Goal: Task Accomplishment & Management: Manage account settings

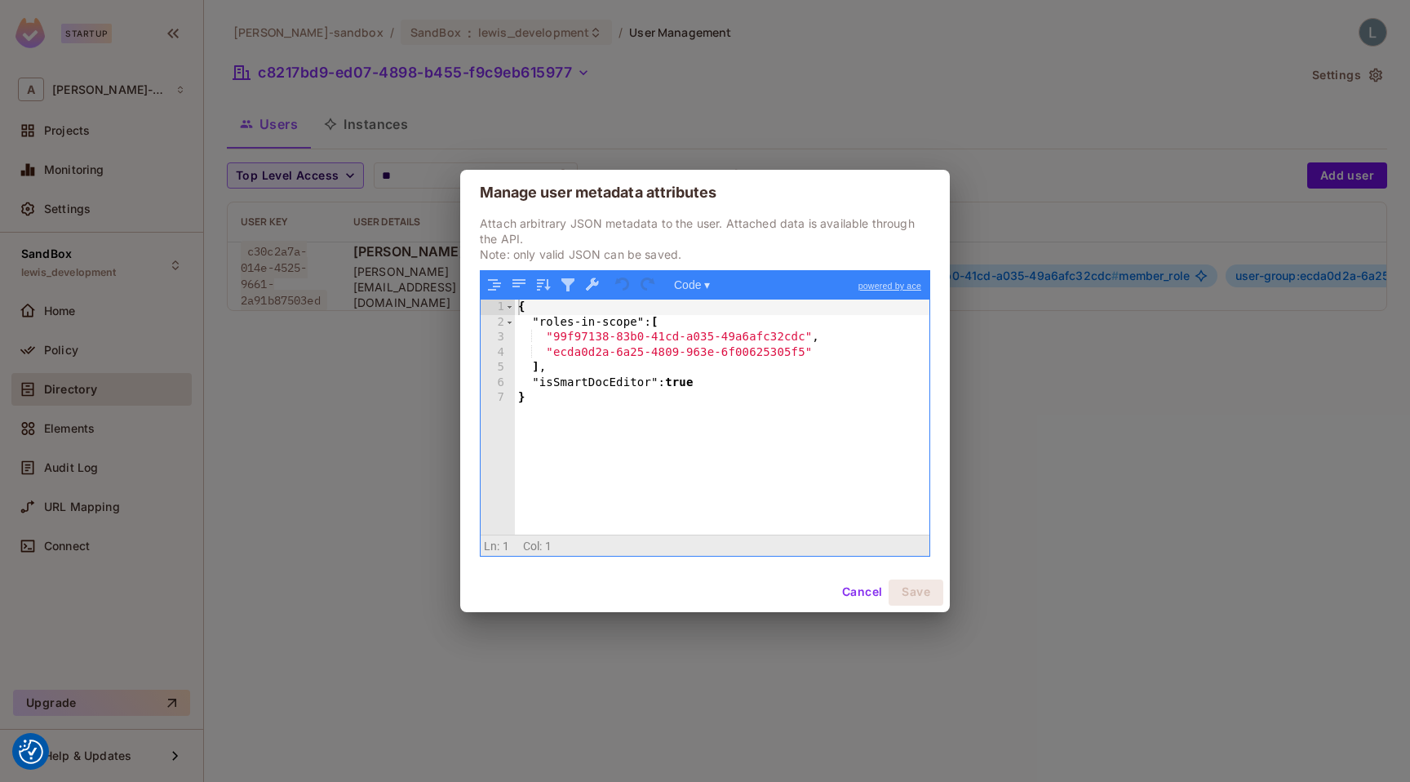
scroll to position [0, 427]
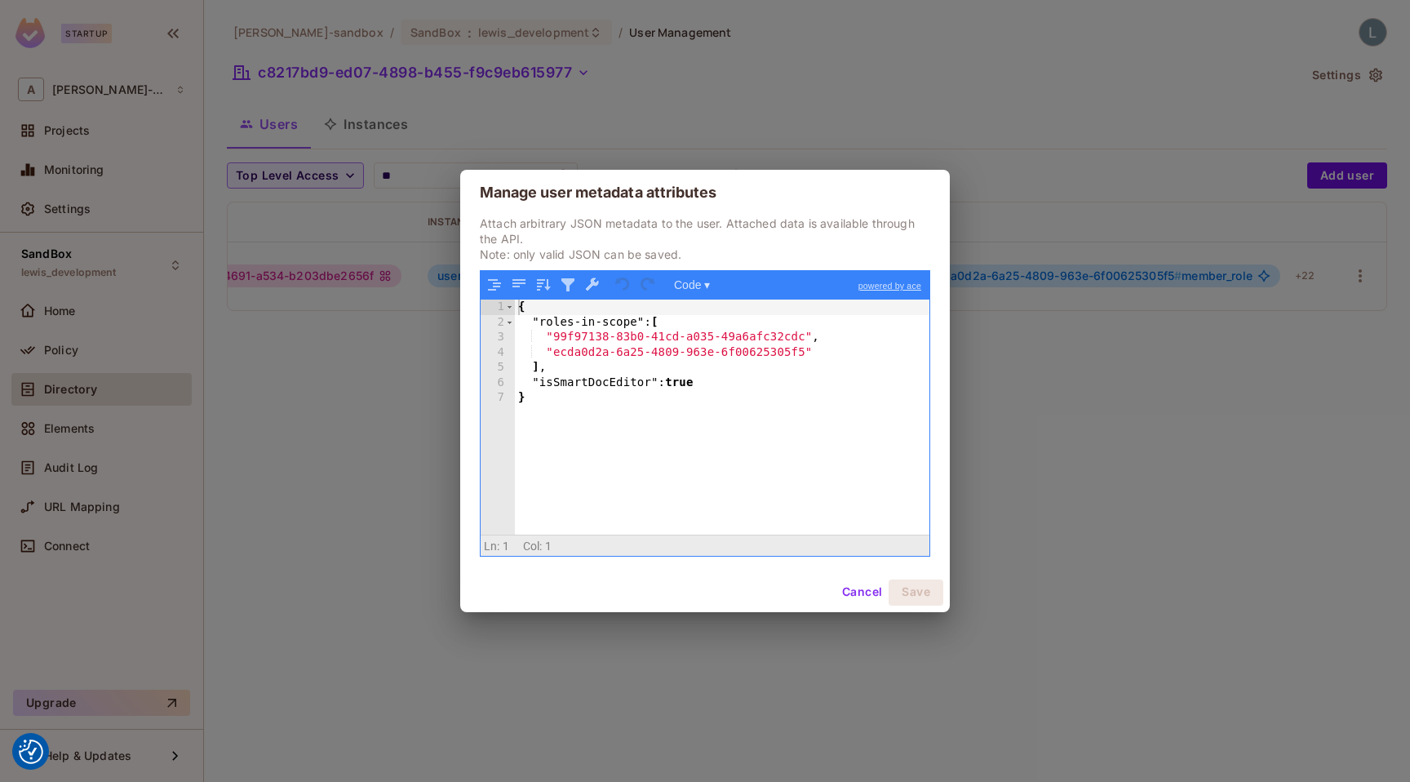
click at [382, 210] on div "Manage user metadata attributes Attach arbitrary JSON metadata to the user. Att…" at bounding box center [705, 391] width 1410 height 782
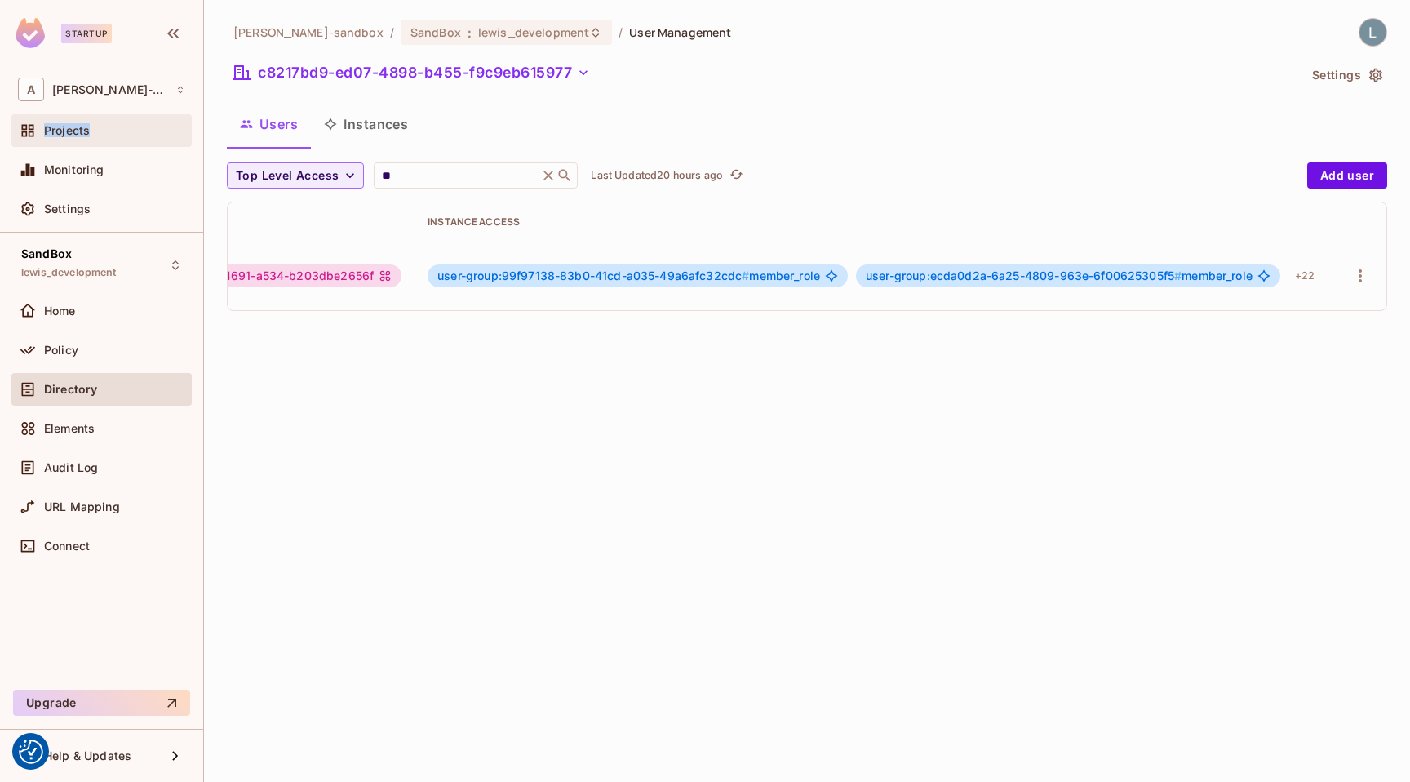
click at [127, 124] on div "Projects" at bounding box center [114, 130] width 141 height 13
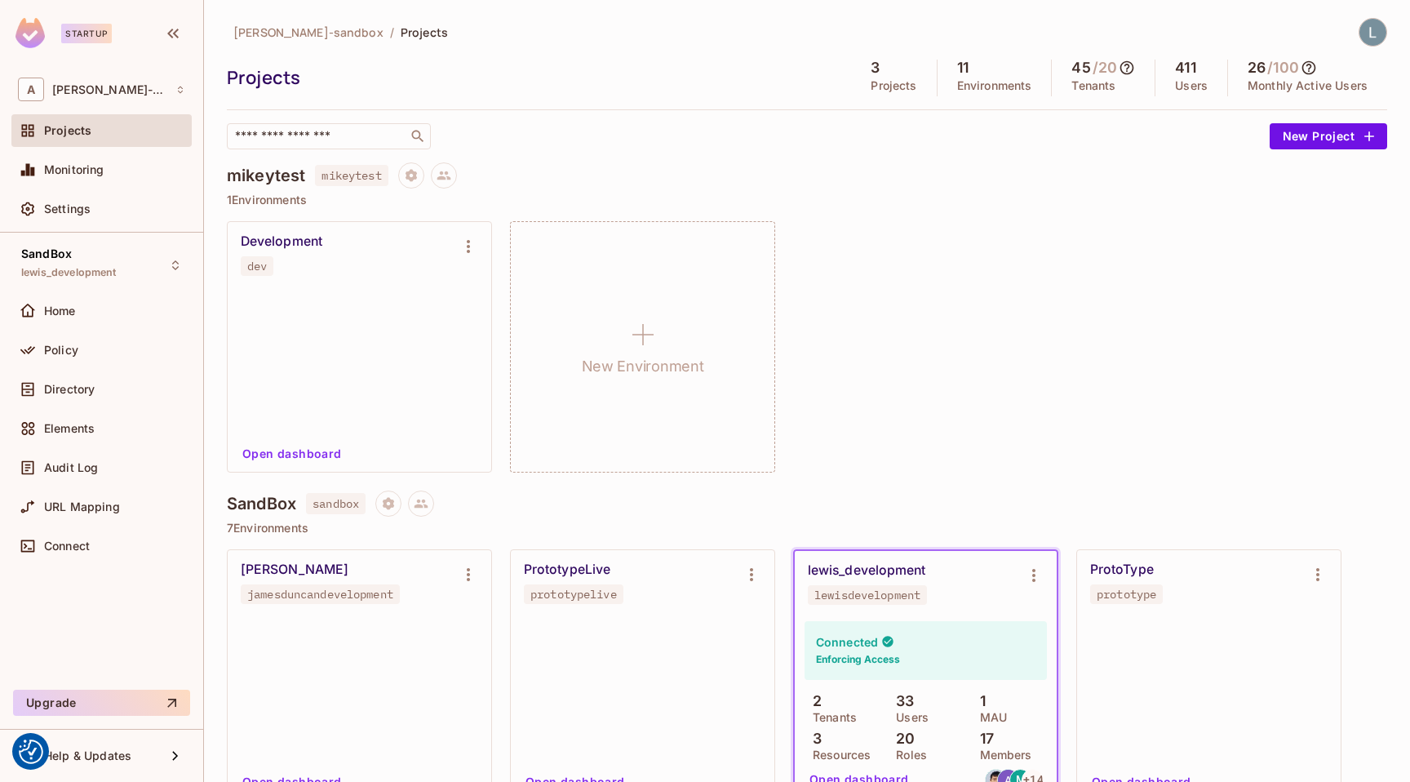
scroll to position [634, 0]
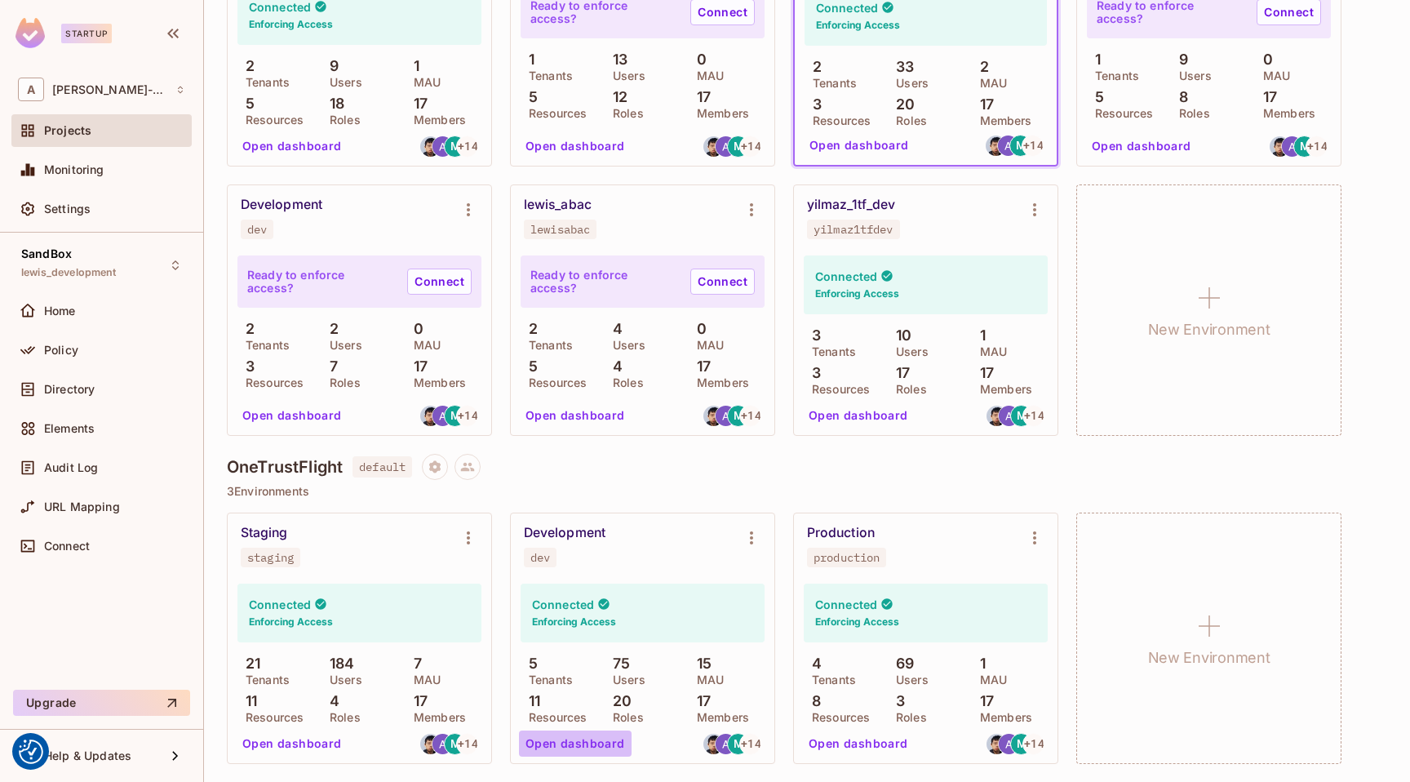
click at [579, 746] on button "Open dashboard" at bounding box center [575, 743] width 113 height 26
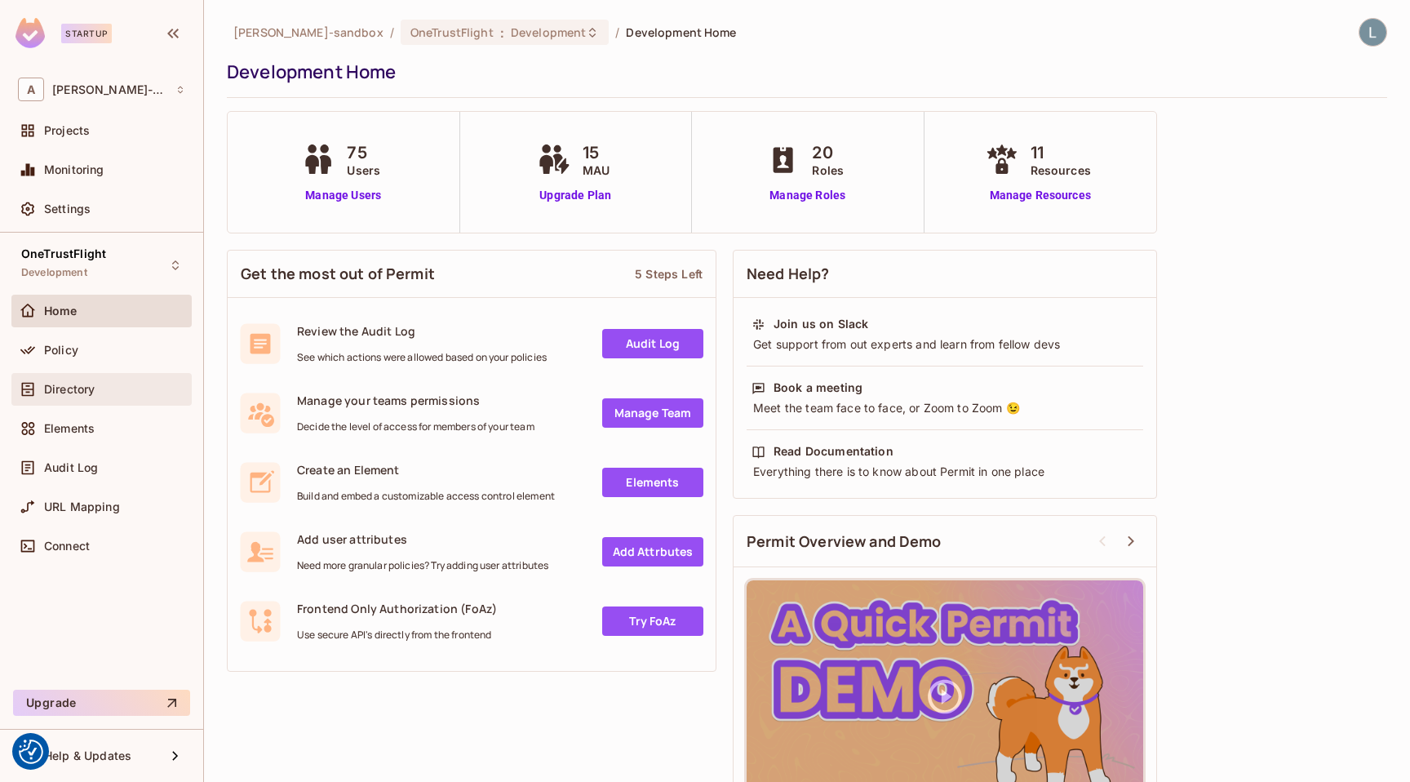
click at [66, 390] on span "Directory" at bounding box center [69, 389] width 51 height 13
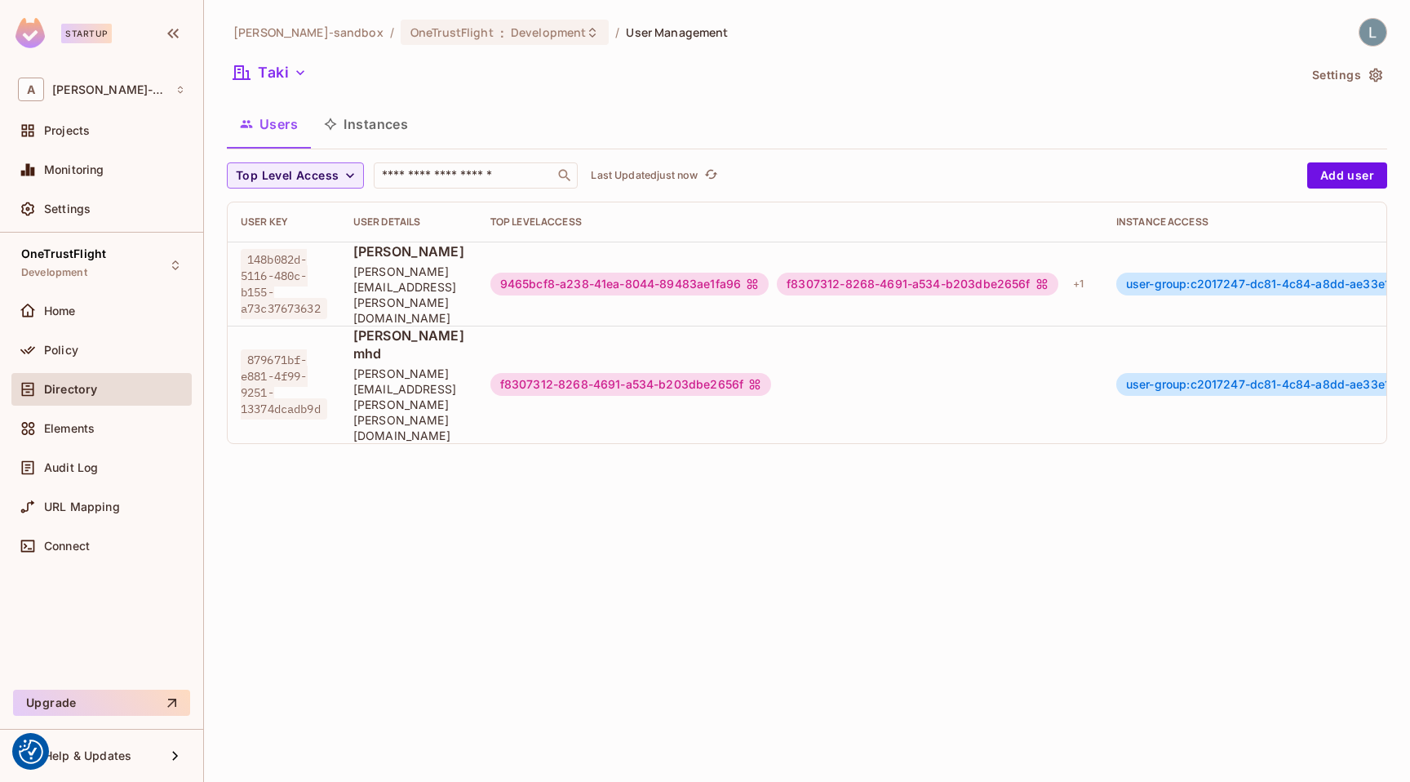
click at [315, 71] on div "Taki" at bounding box center [762, 75] width 1071 height 31
click at [285, 68] on button "Taki" at bounding box center [270, 73] width 87 height 26
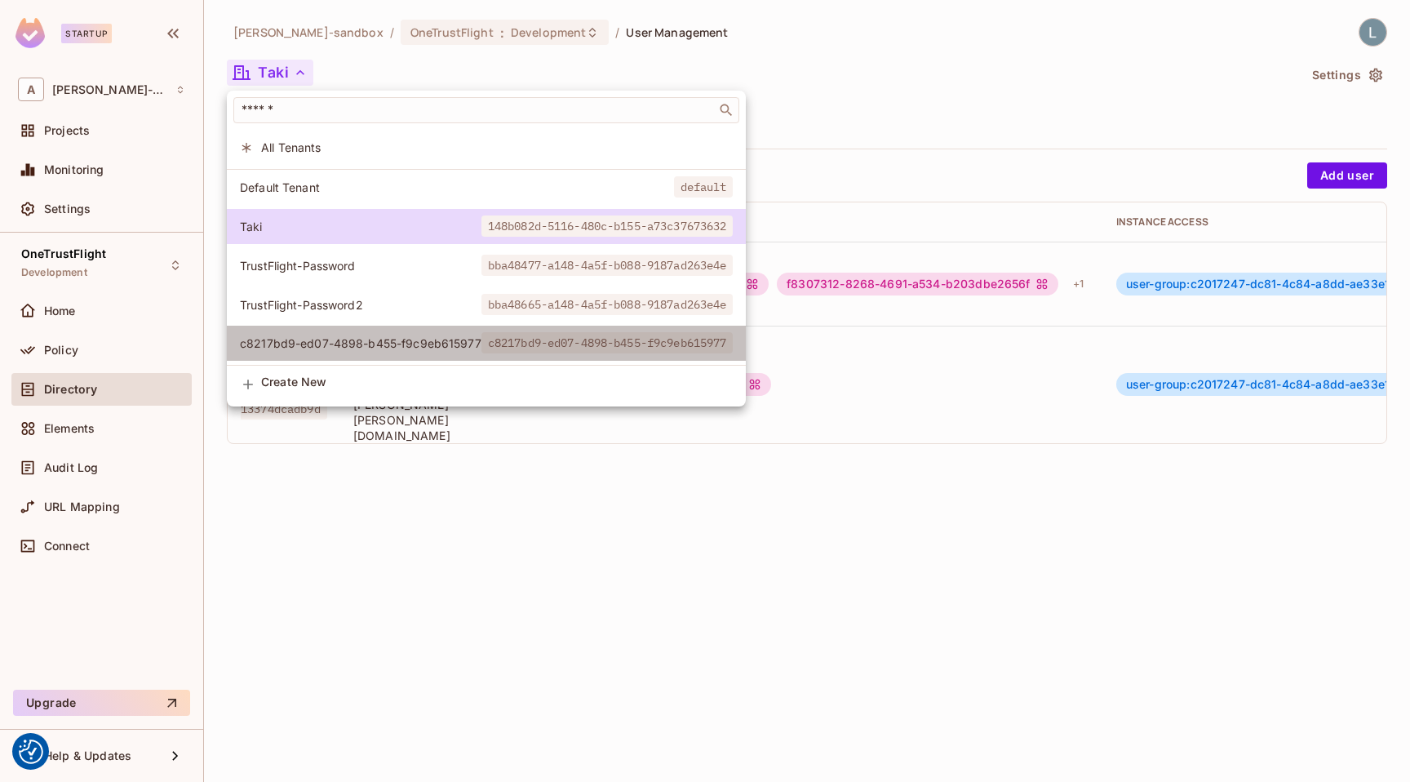
click at [366, 335] on li "c8217bd9-ed07-4898-b455-f9c9eb615977 c8217bd9-ed07-4898-b455-f9c9eb615977" at bounding box center [486, 343] width 519 height 35
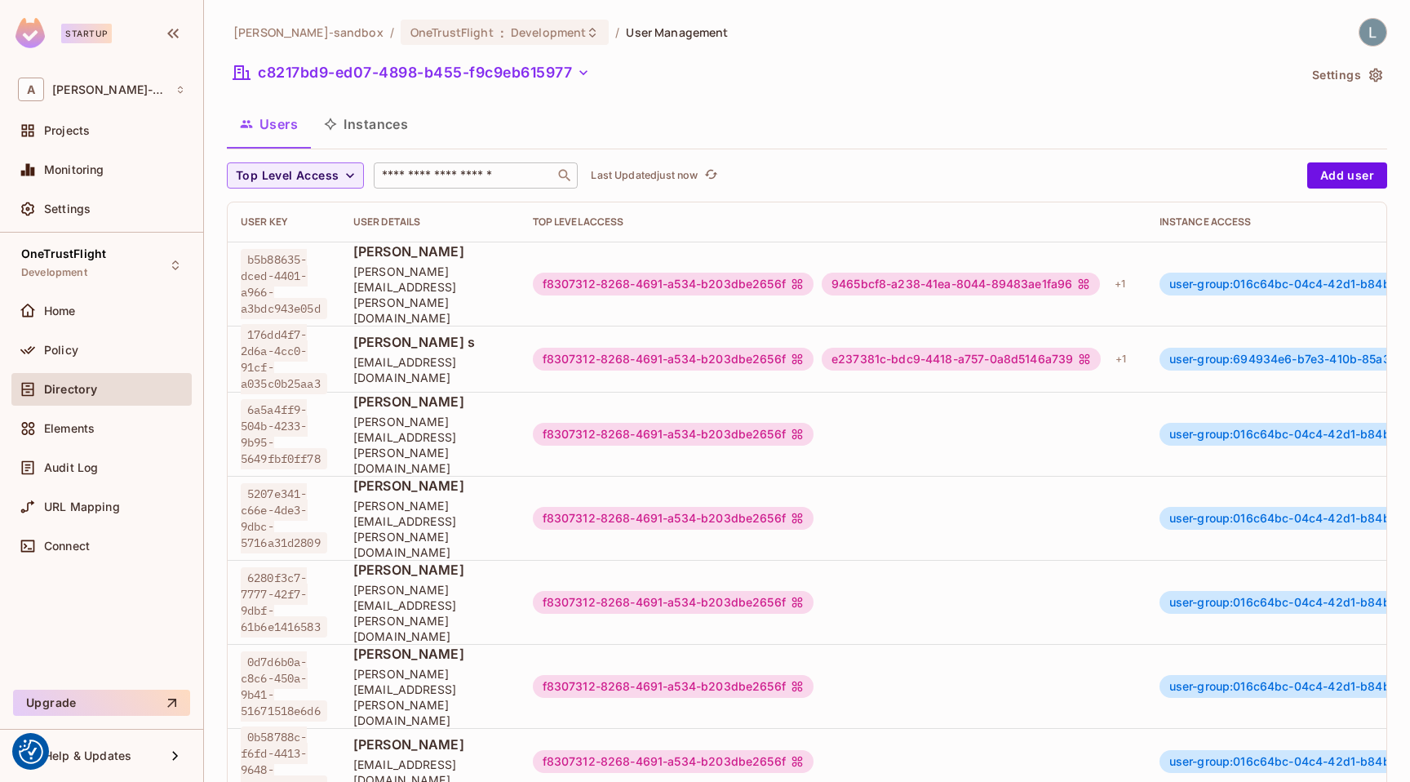
click at [433, 177] on input "text" at bounding box center [464, 175] width 171 height 16
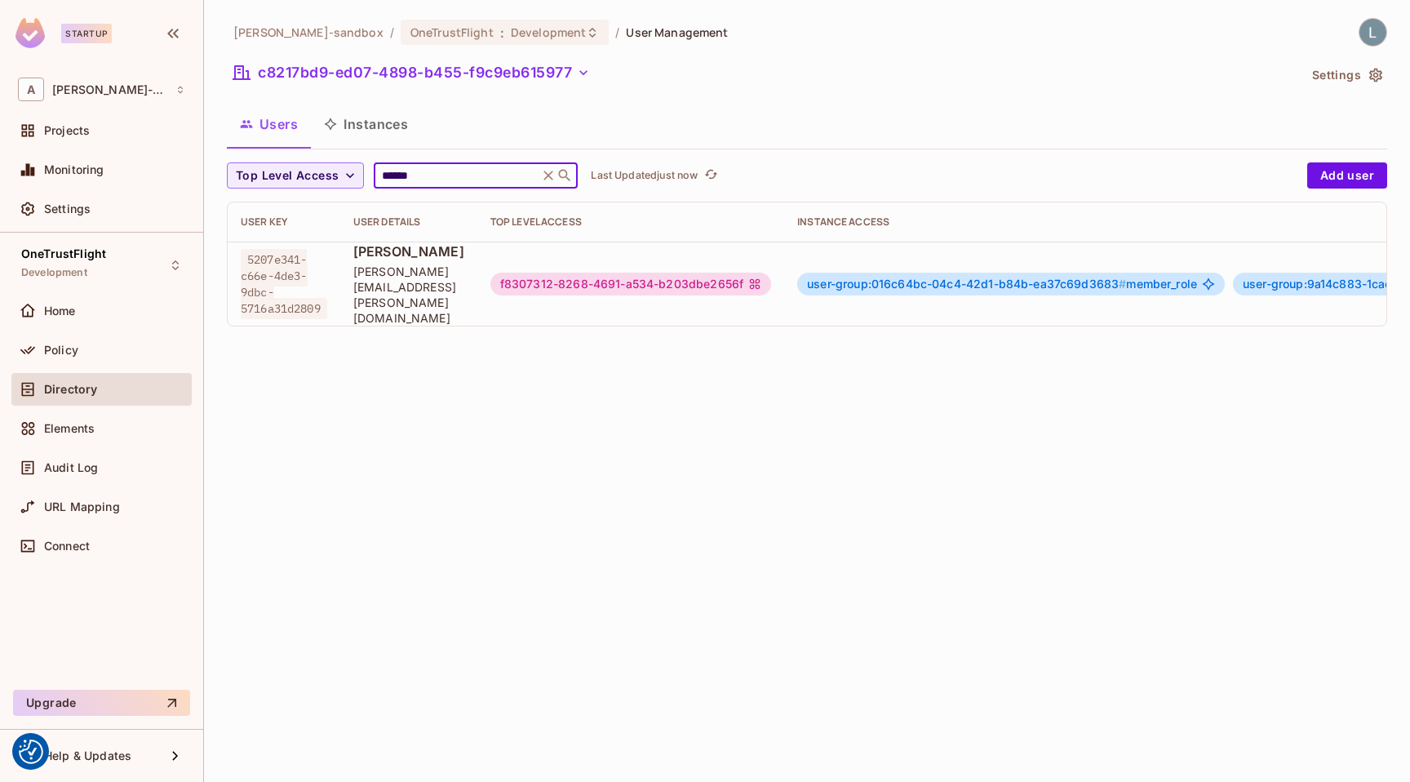
scroll to position [0, 431]
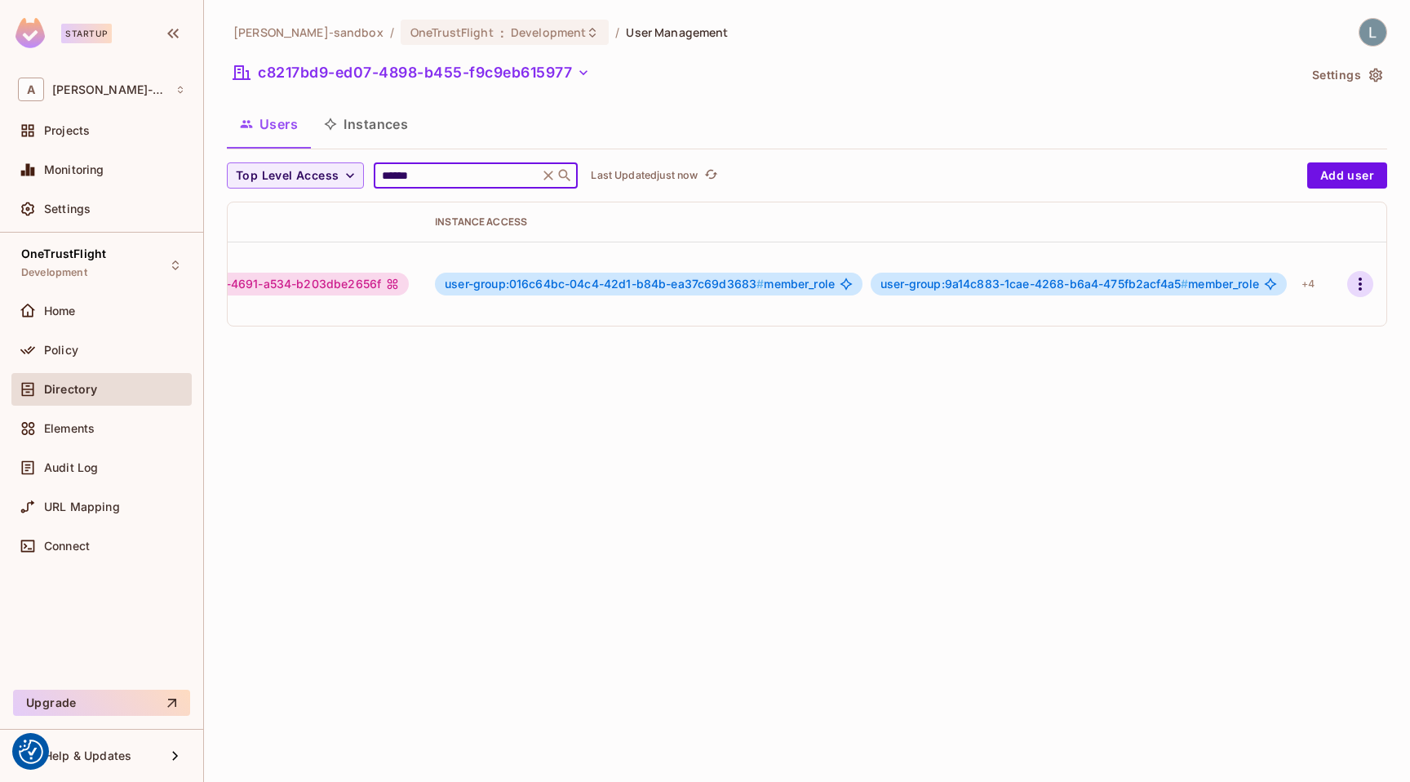
type input "******"
click at [1362, 276] on icon "button" at bounding box center [1361, 284] width 20 height 20
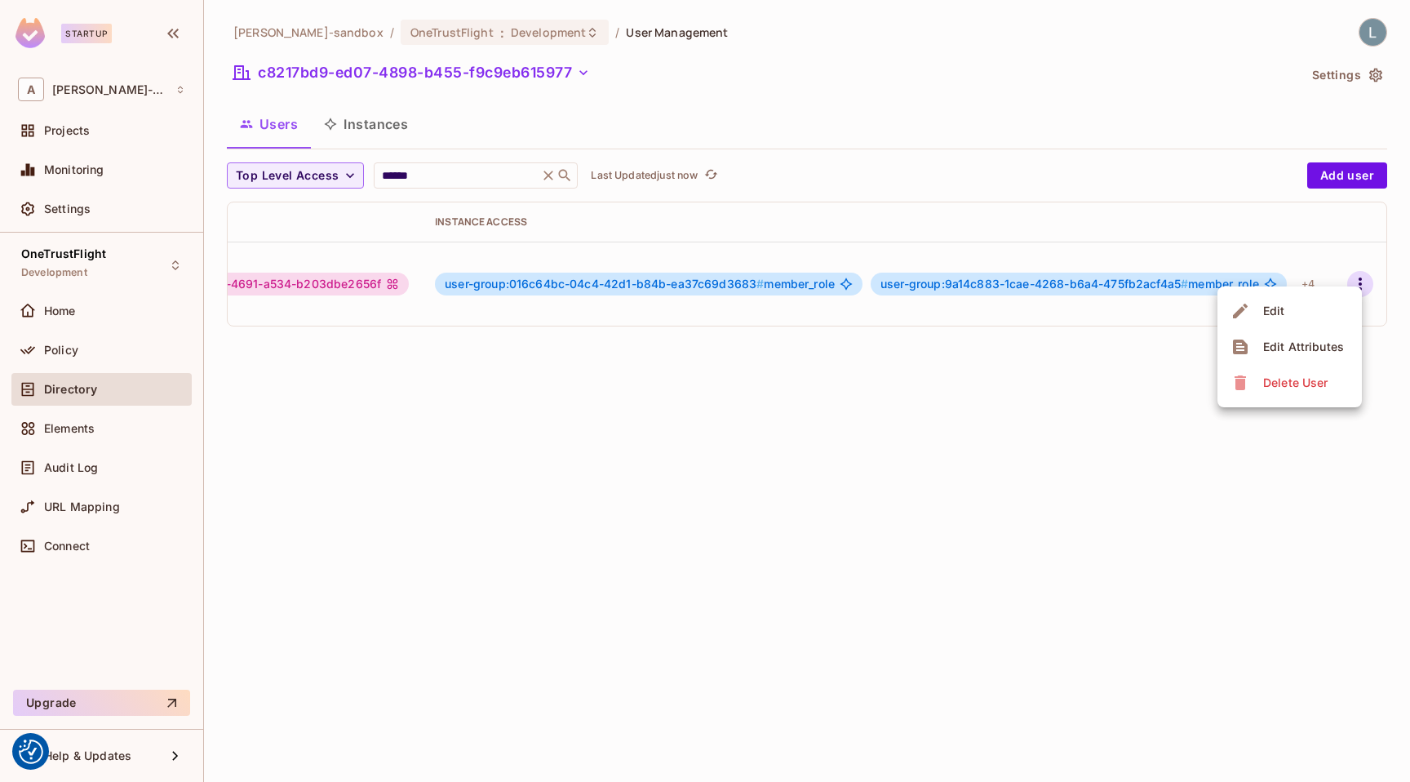
click at [1284, 336] on span "Edit Attributes" at bounding box center [1304, 347] width 91 height 26
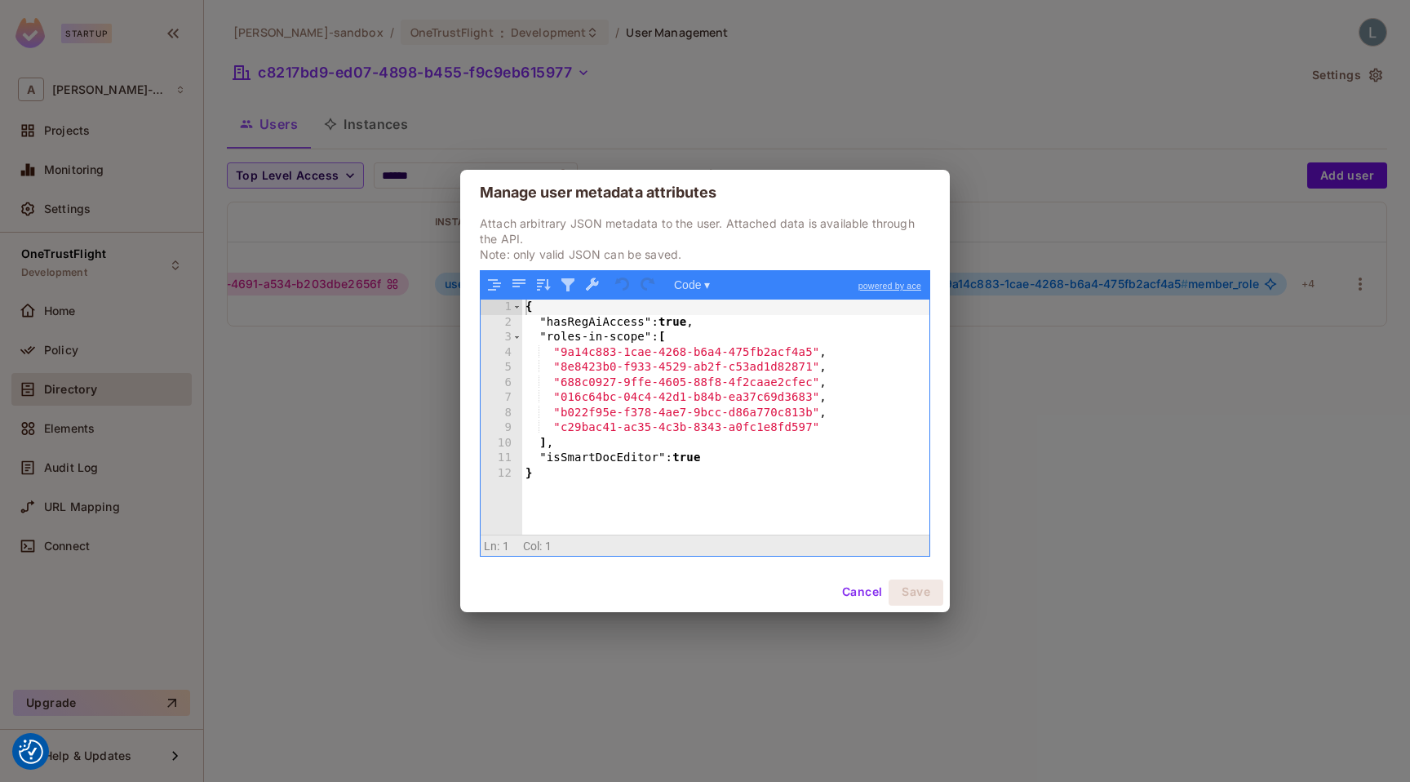
click at [1095, 342] on div "Manage user metadata attributes Attach arbitrary JSON metadata to the user. Att…" at bounding box center [705, 391] width 1410 height 782
